Goal: Task Accomplishment & Management: Manage account settings

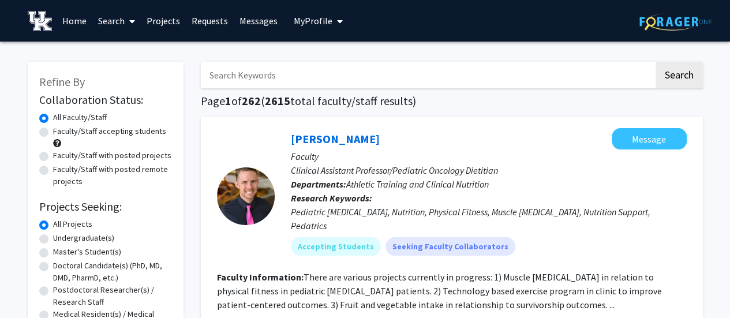
click at [313, 25] on span "My Profile" at bounding box center [313, 21] width 39 height 12
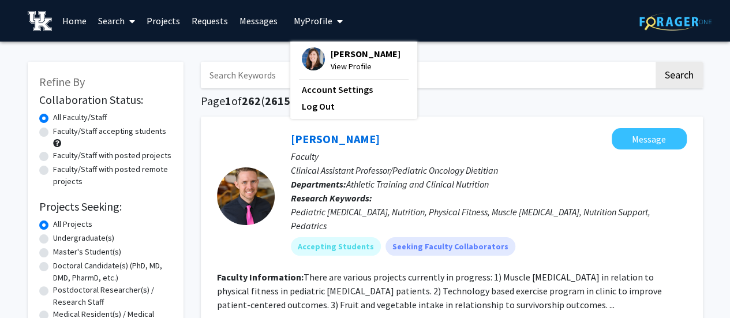
click at [313, 25] on span "My Profile" at bounding box center [313, 21] width 39 height 12
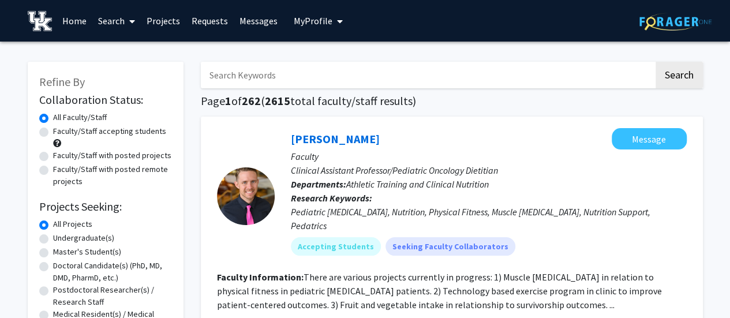
click at [304, 23] on span "My Profile" at bounding box center [313, 21] width 39 height 12
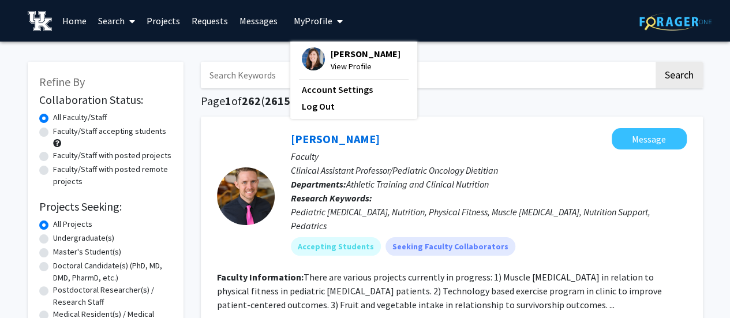
click at [353, 54] on span "[PERSON_NAME]" at bounding box center [366, 53] width 70 height 13
